Goal: Task Accomplishment & Management: Manage account settings

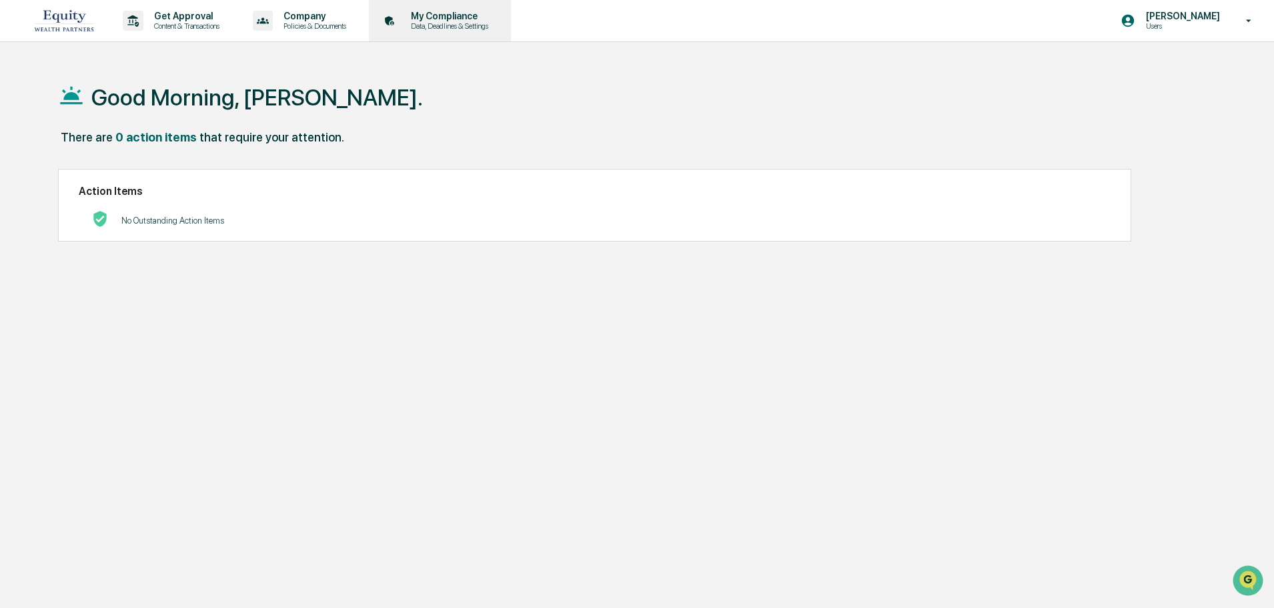
click at [456, 23] on p "Data, Deadlines & Settings" at bounding box center [447, 25] width 95 height 9
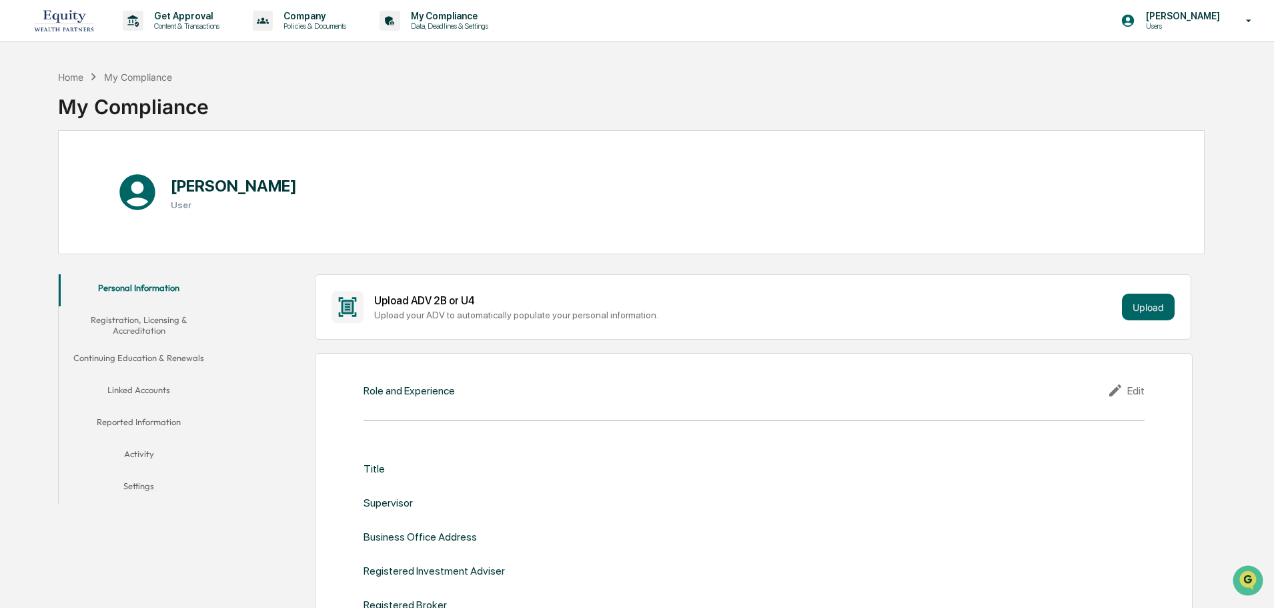
click at [147, 388] on button "Linked Accounts" at bounding box center [139, 392] width 160 height 32
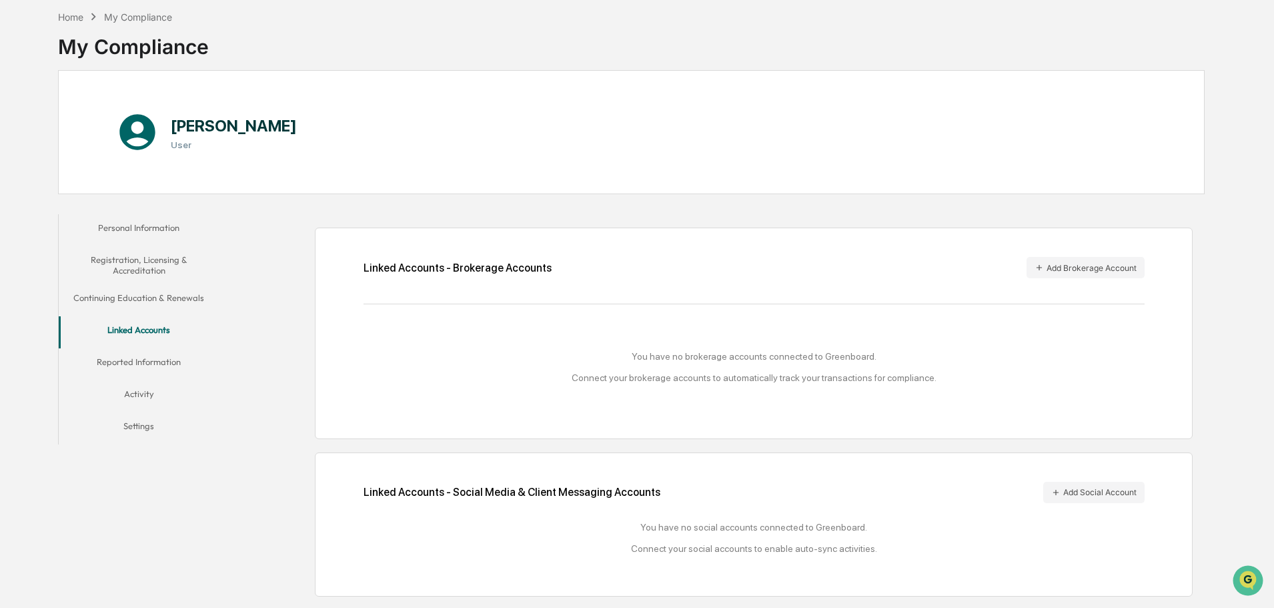
scroll to position [63, 0]
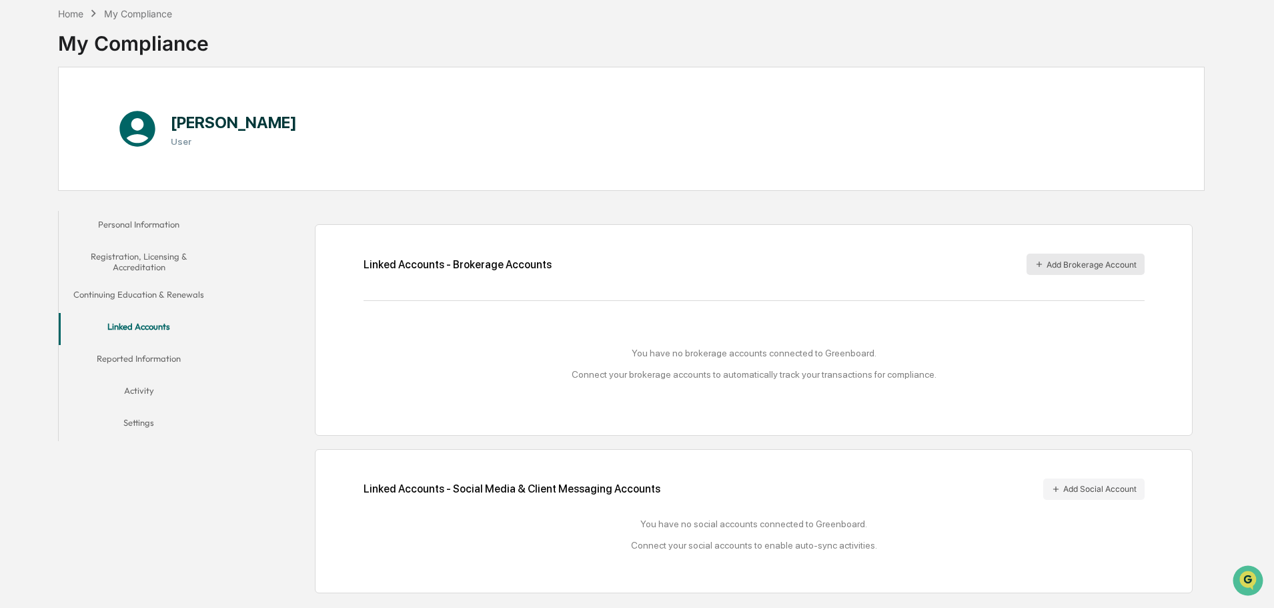
click at [1090, 263] on button "Add Brokerage Account" at bounding box center [1086, 264] width 118 height 21
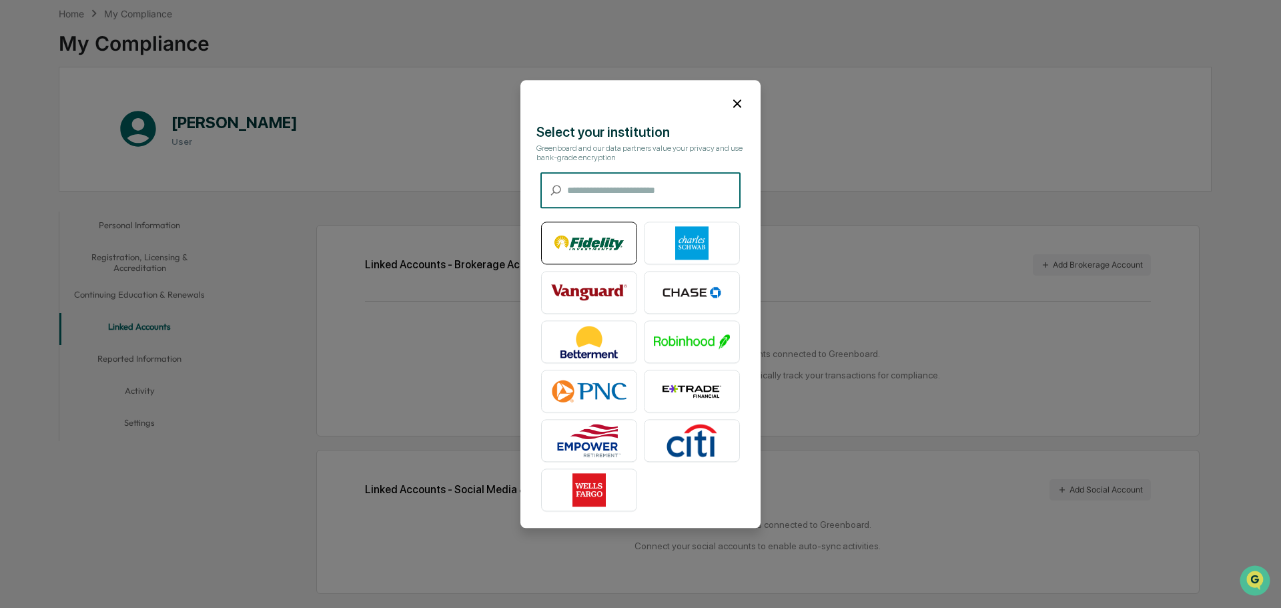
click at [576, 251] on img at bounding box center [589, 242] width 76 height 33
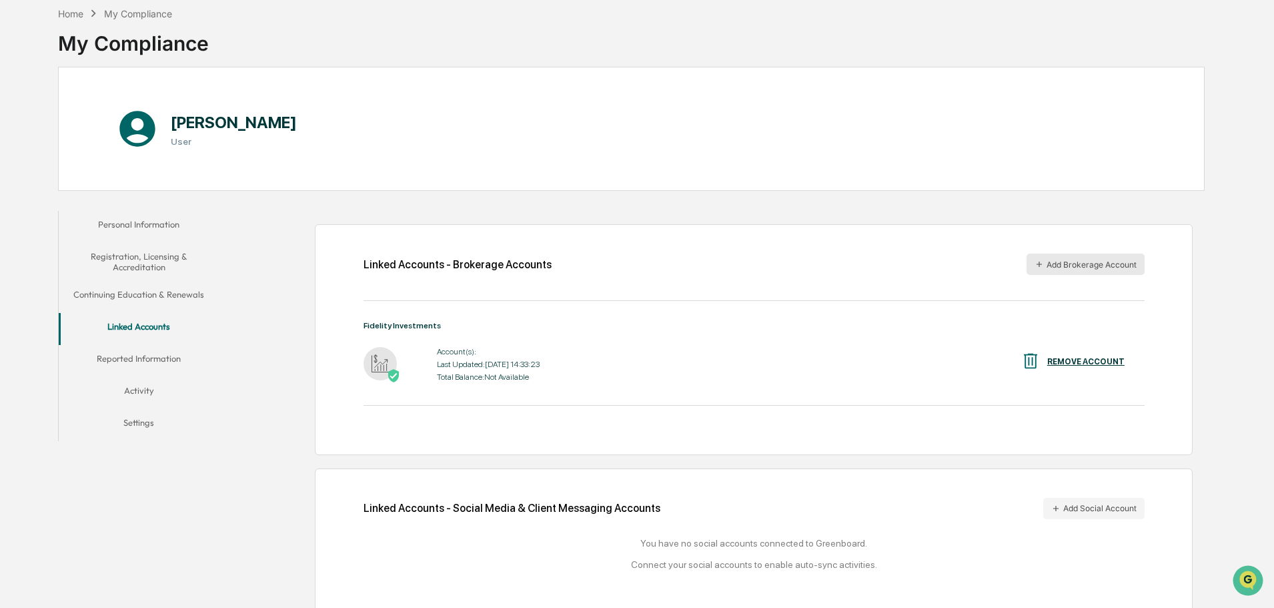
click at [1093, 261] on button "Add Brokerage Account" at bounding box center [1086, 264] width 118 height 21
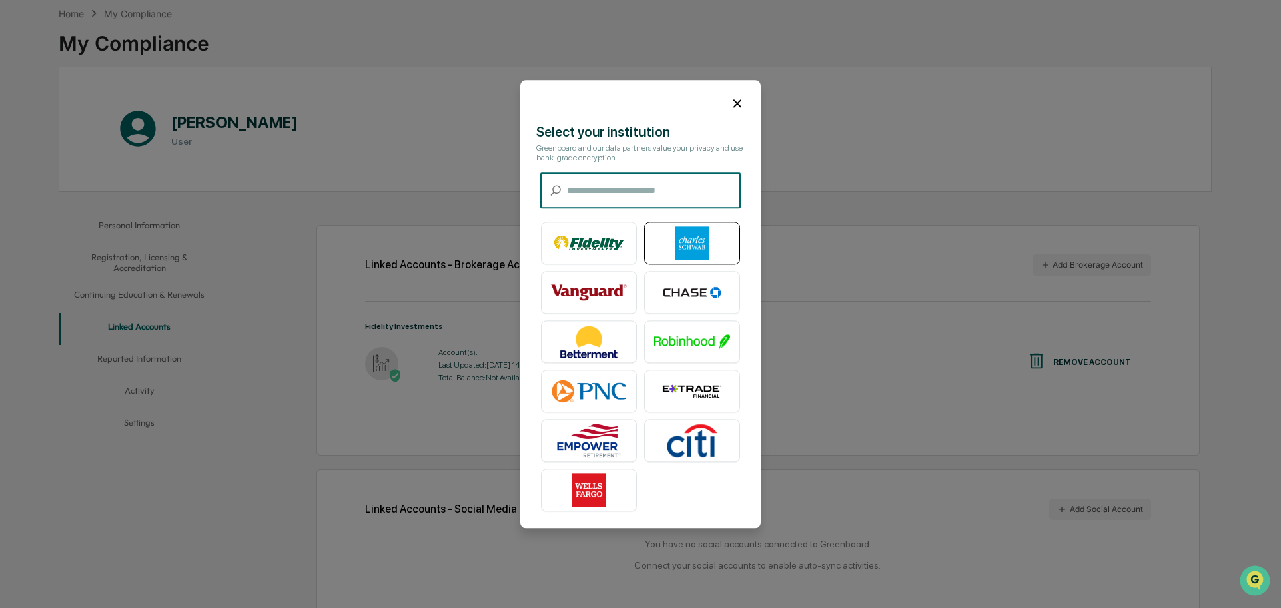
click at [697, 244] on img at bounding box center [692, 242] width 76 height 33
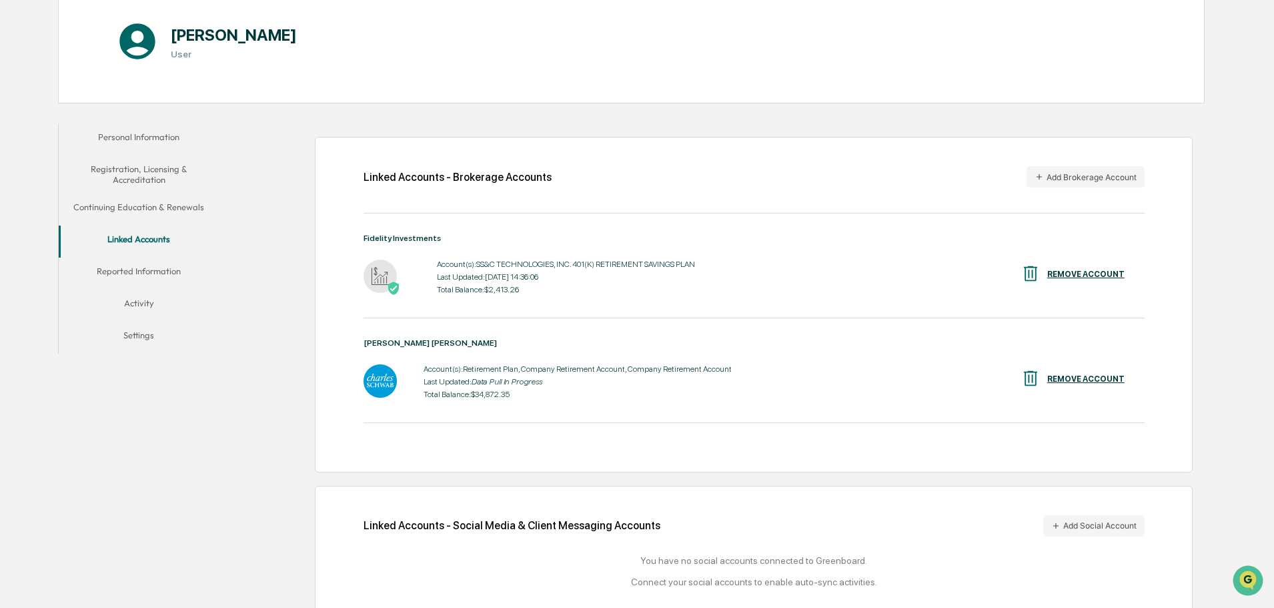
scroll to position [179, 0]
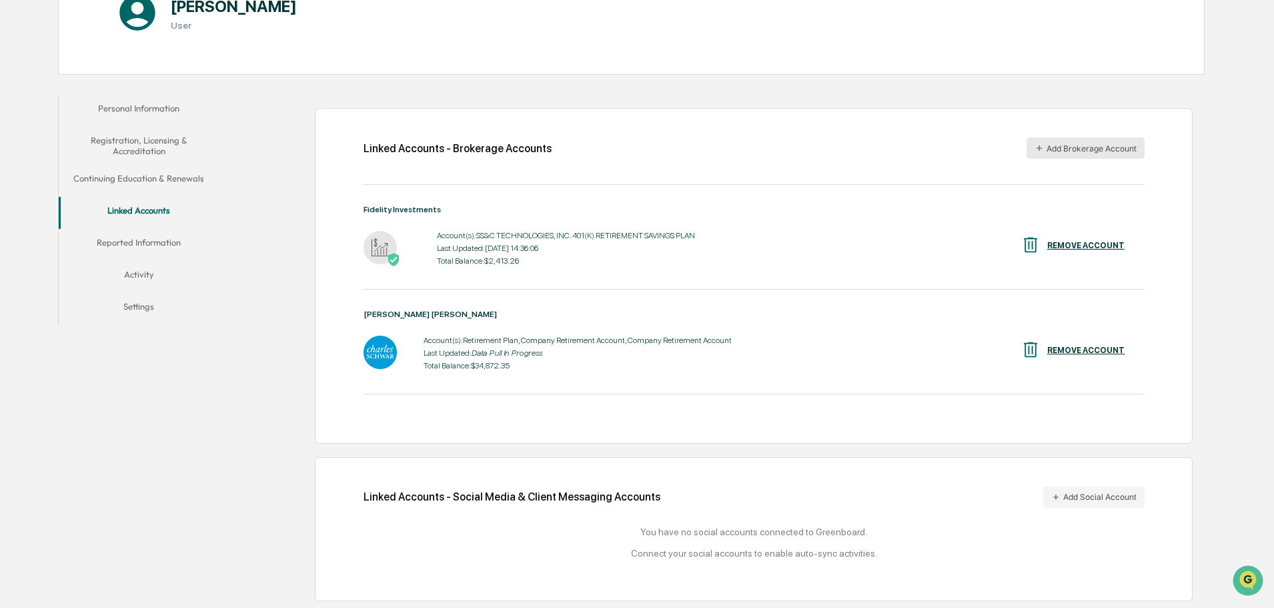
click at [1081, 150] on button "Add Brokerage Account" at bounding box center [1086, 147] width 118 height 21
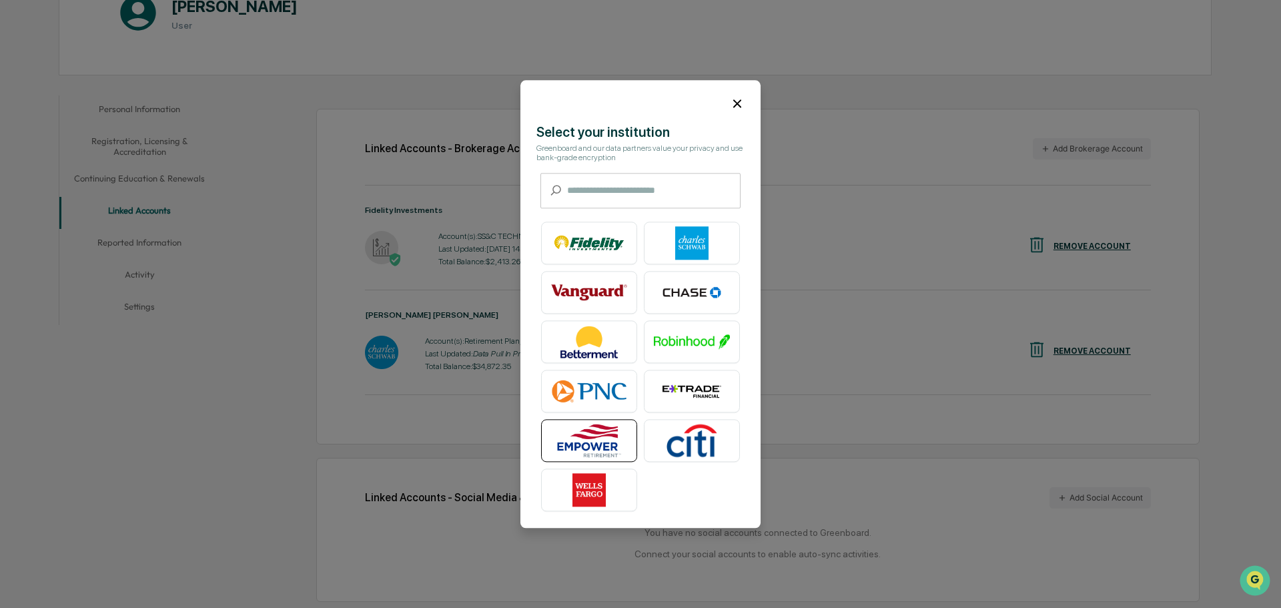
click at [583, 443] on img at bounding box center [589, 440] width 76 height 33
click at [737, 103] on icon at bounding box center [737, 103] width 8 height 8
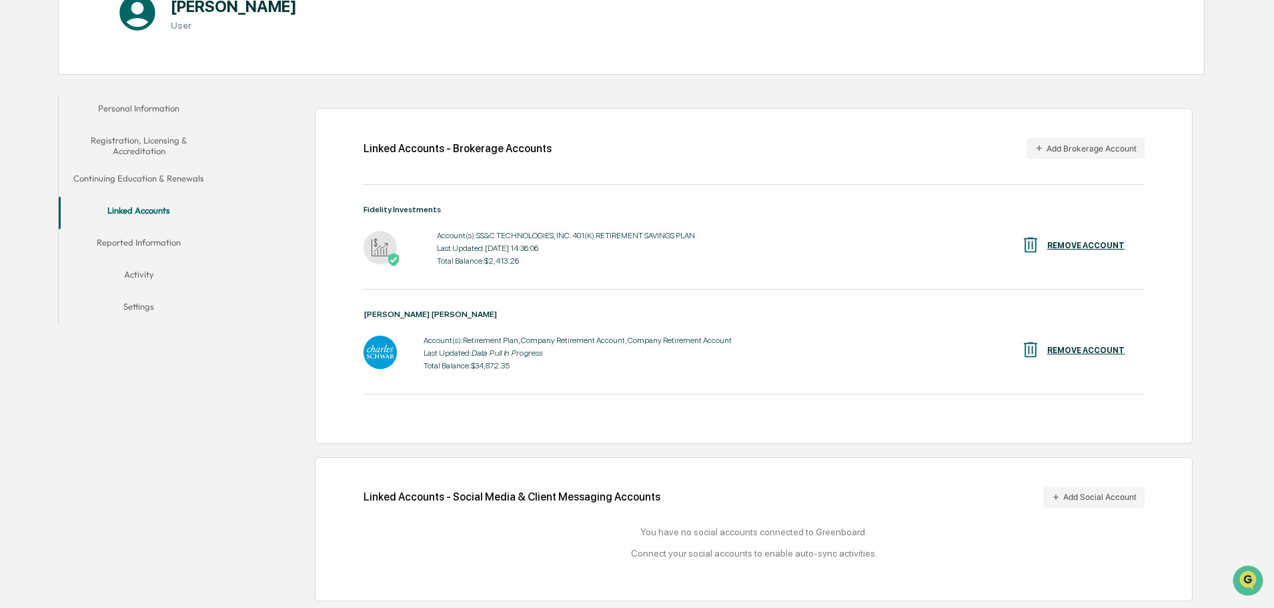
click at [143, 243] on button "Reported Information" at bounding box center [139, 245] width 160 height 32
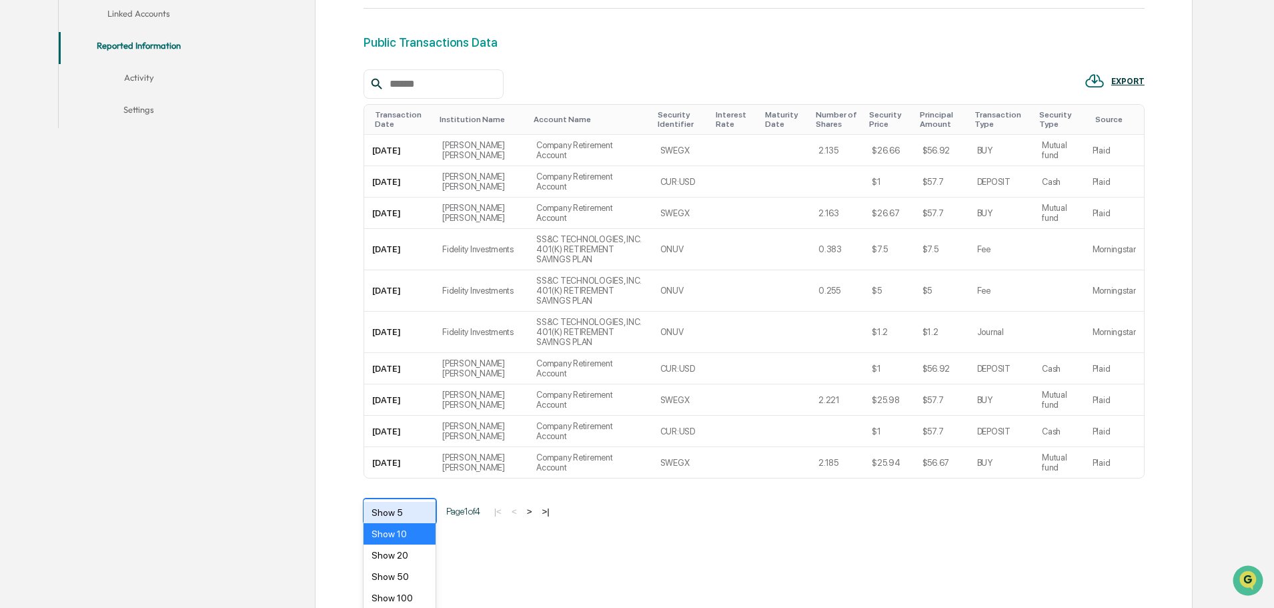
scroll to position [380, 0]
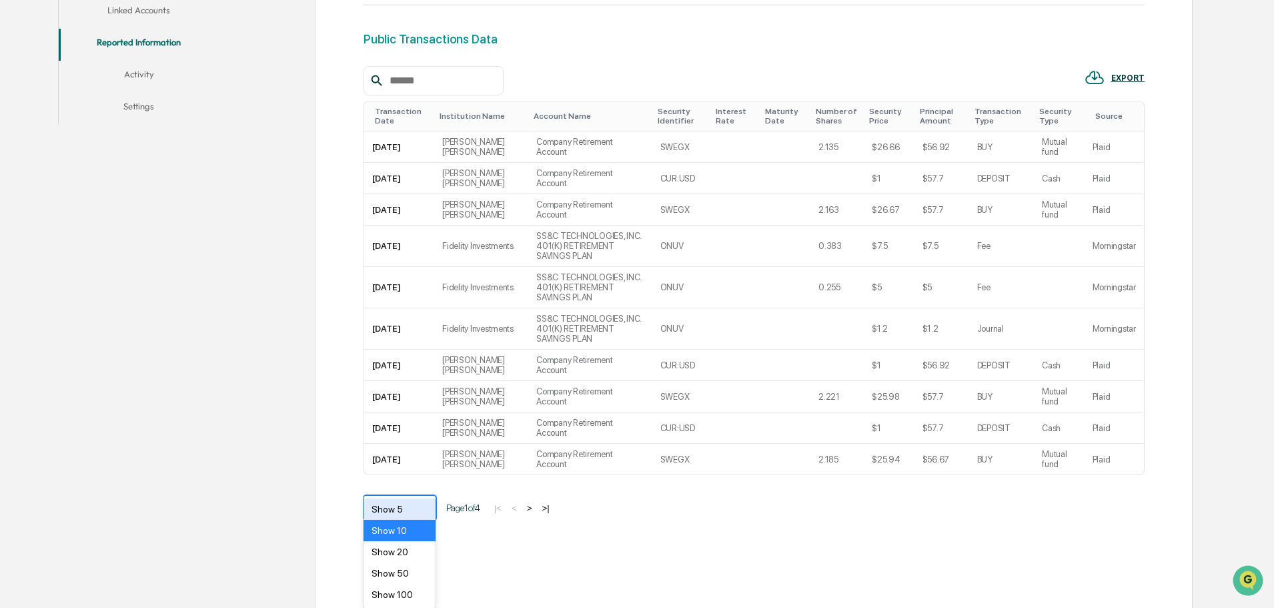
click at [418, 496] on div at bounding box center [424, 508] width 24 height 24
click at [398, 576] on div "Show 50" at bounding box center [400, 572] width 73 height 21
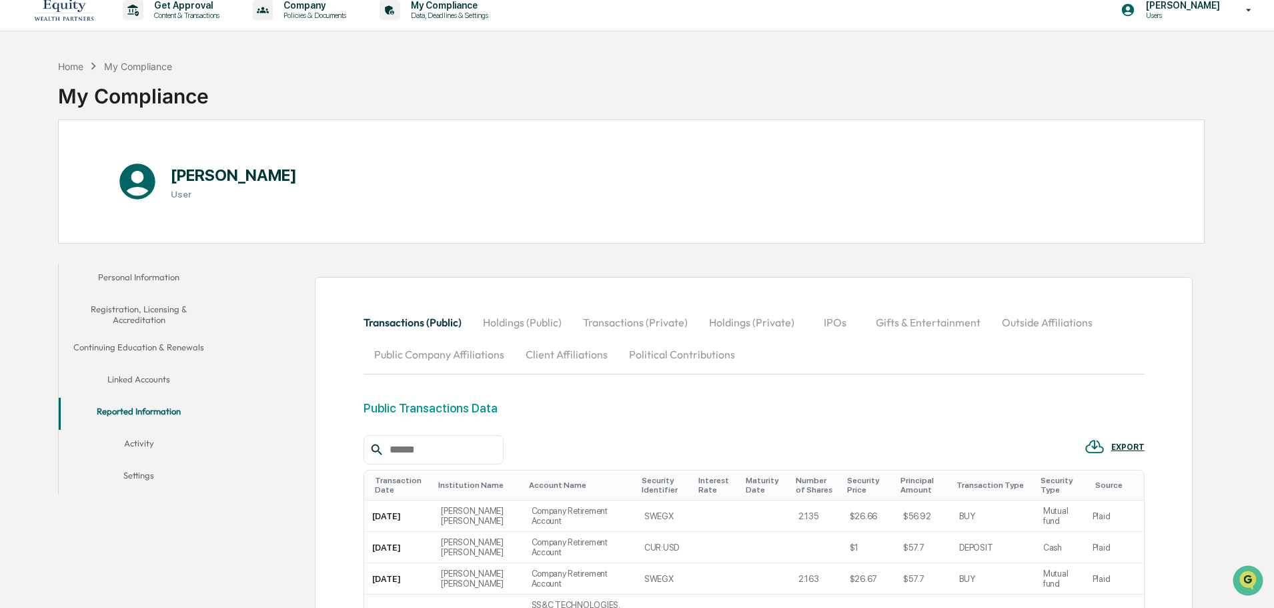
scroll to position [0, 0]
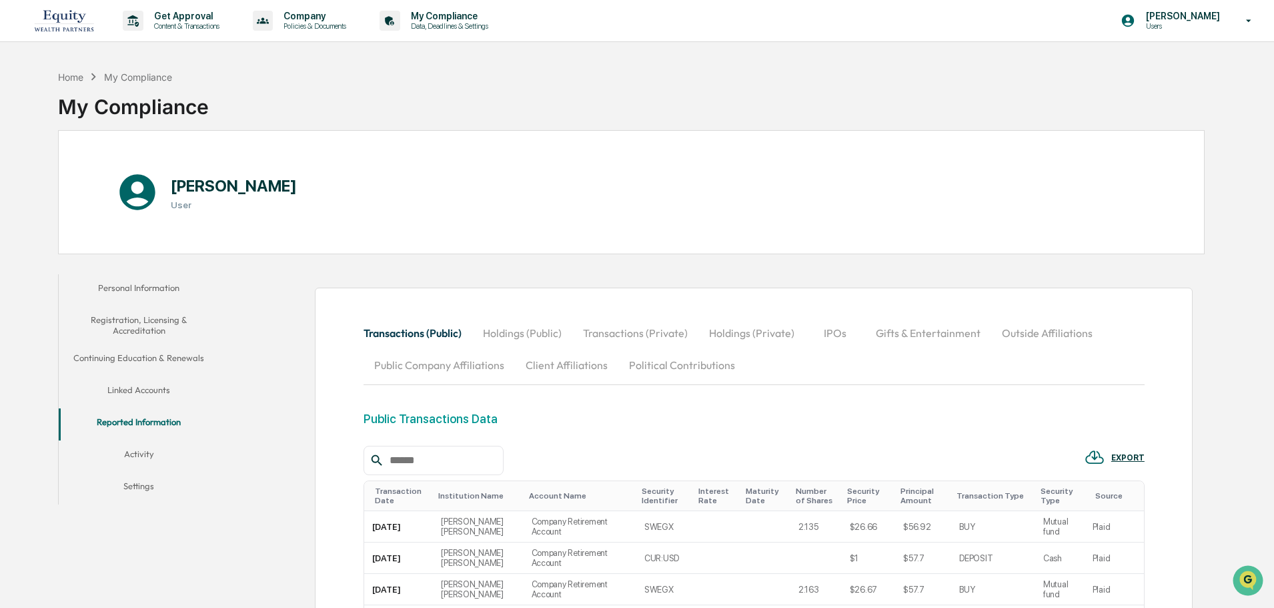
click at [161, 391] on button "Linked Accounts" at bounding box center [139, 392] width 160 height 32
